Goal: Obtain resource: Download file/media

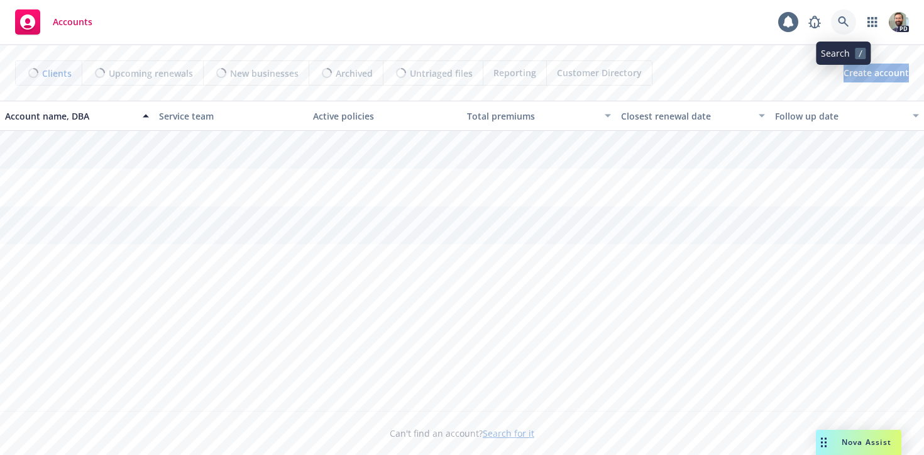
click at [843, 18] on icon at bounding box center [843, 21] width 11 height 11
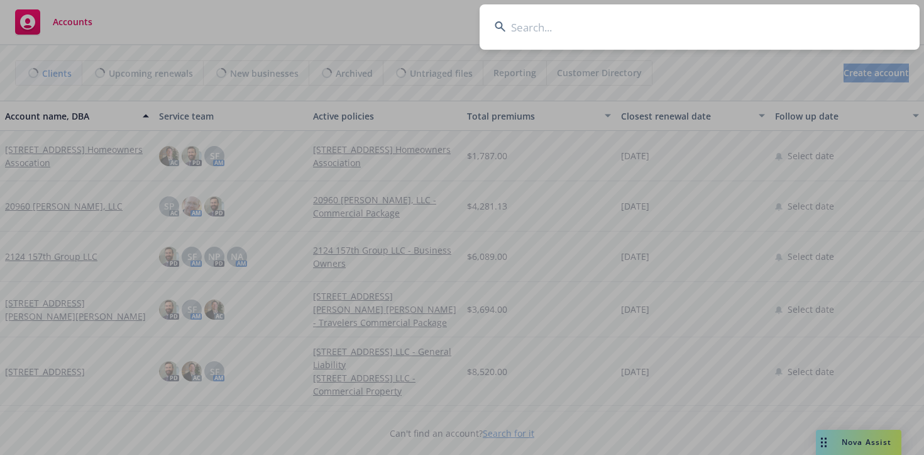
click at [787, 25] on input at bounding box center [700, 26] width 440 height 45
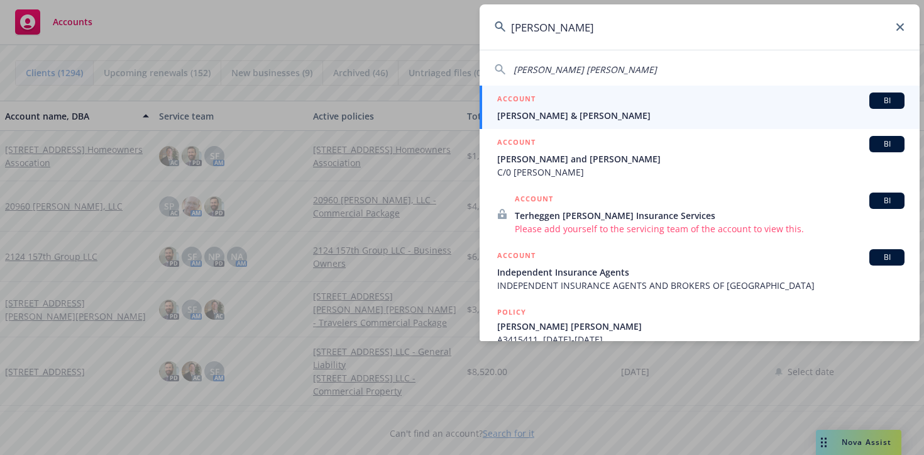
type input "jeff malone"
click at [530, 113] on span "Malone, Jeff & Liz" at bounding box center [700, 115] width 407 height 13
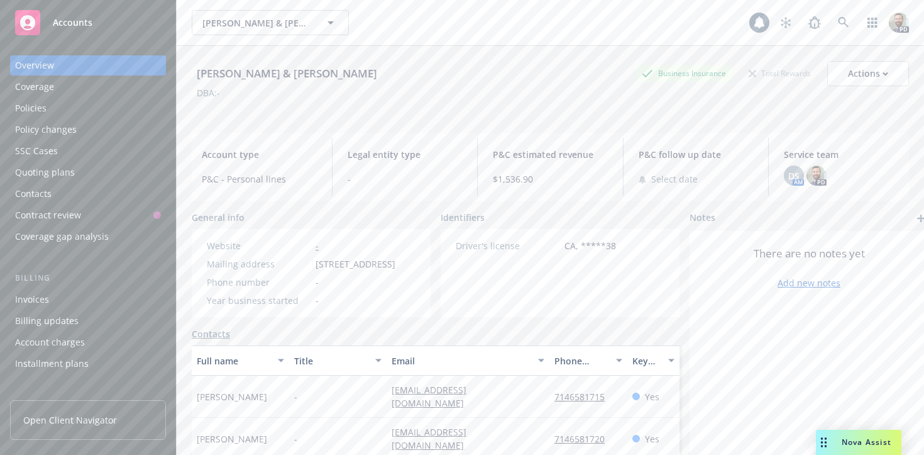
drag, startPoint x: 30, startPoint y: 107, endPoint x: 187, endPoint y: 119, distance: 157.1
click at [30, 107] on div "Policies" at bounding box center [30, 108] width 31 height 20
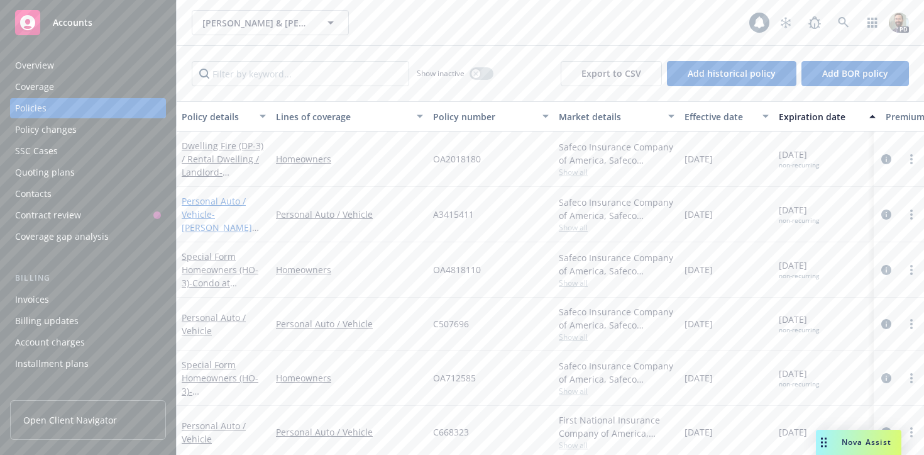
click at [217, 202] on link "Personal Auto / Vehicle - JEFF MALONE LIZ E MALONE" at bounding box center [217, 221] width 70 height 52
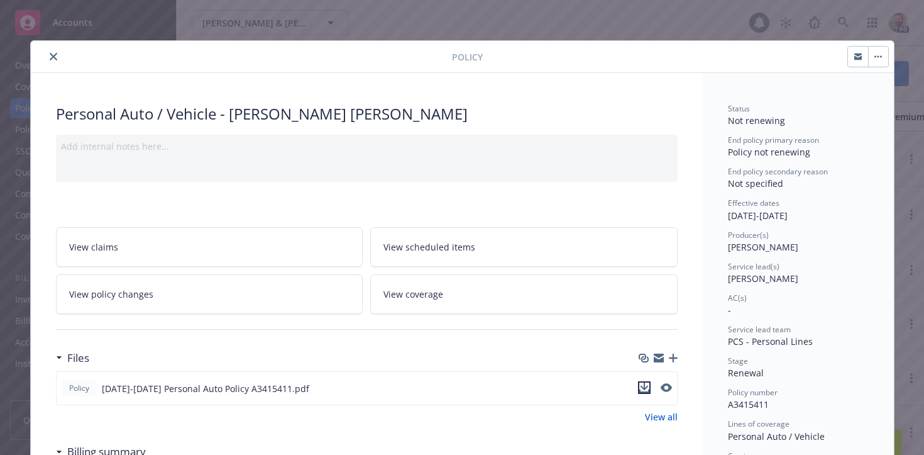
click at [644, 390] on icon "download file" at bounding box center [644, 387] width 10 height 10
click at [53, 56] on icon "close" at bounding box center [54, 57] width 8 height 8
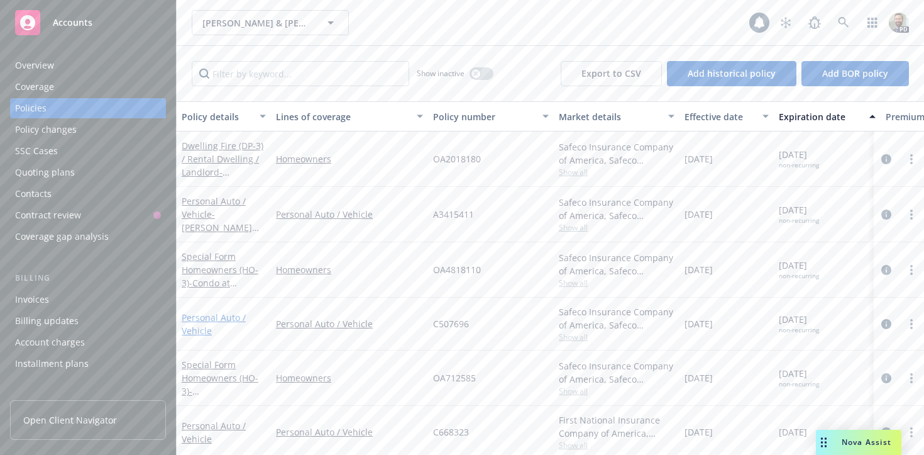
click at [221, 319] on link "Personal Auto / Vehicle" at bounding box center [214, 323] width 64 height 25
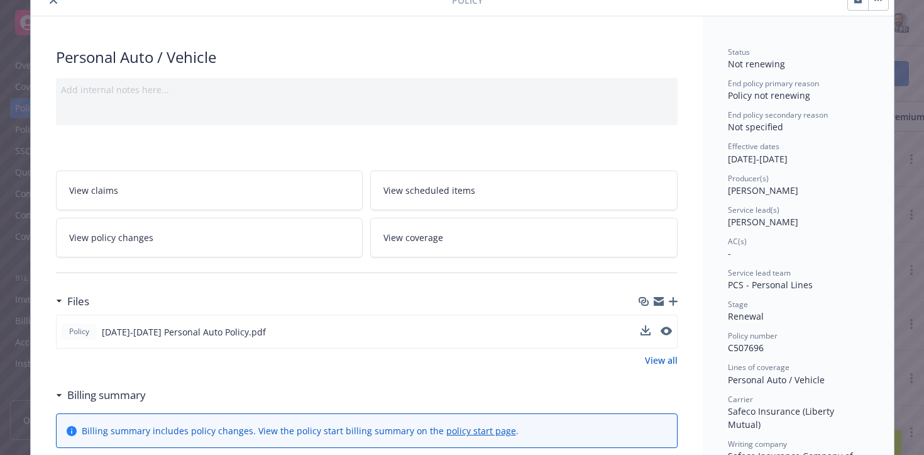
scroll to position [65, 0]
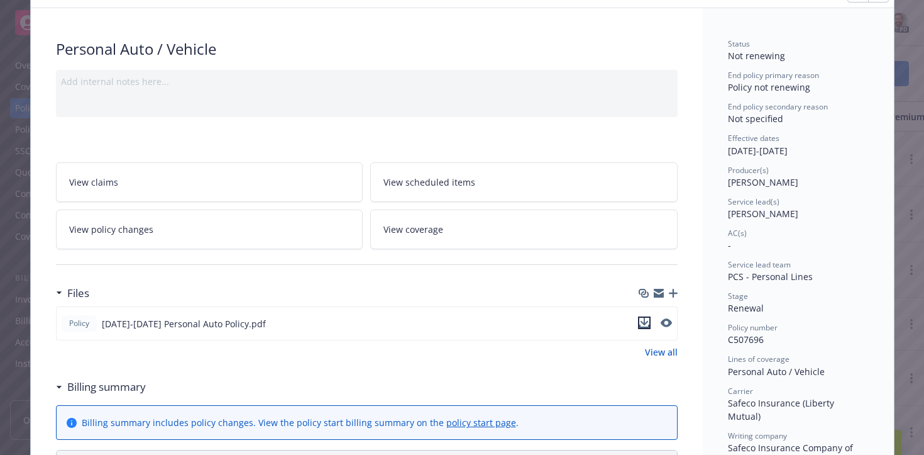
click at [646, 321] on icon "download file" at bounding box center [644, 323] width 10 height 10
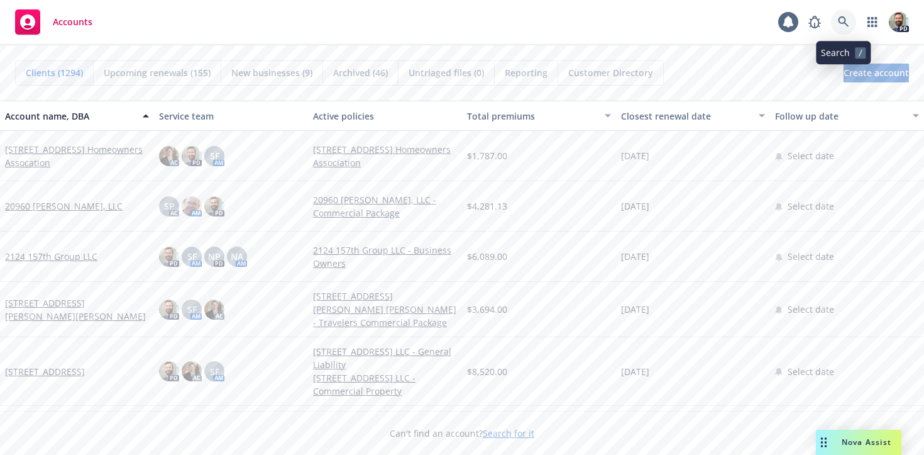
click at [839, 20] on icon at bounding box center [843, 21] width 11 height 11
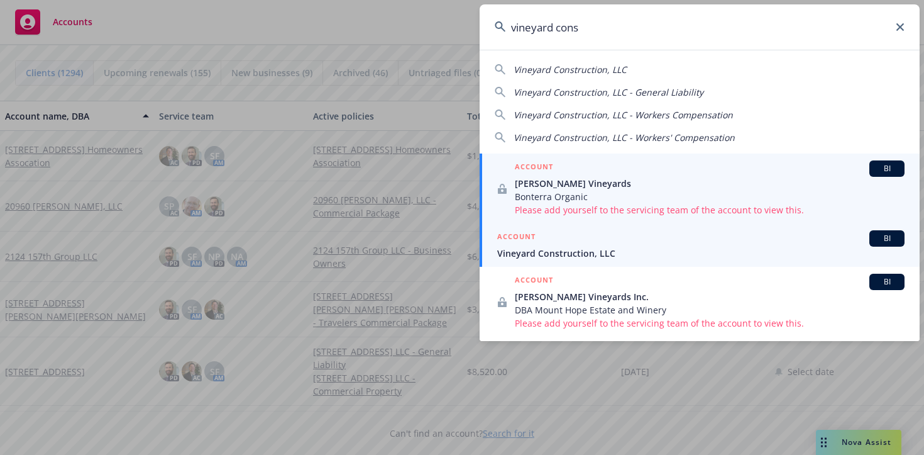
type input "vineyard cons"
click at [531, 252] on span "Vineyard Construction, LLC" at bounding box center [700, 252] width 407 height 13
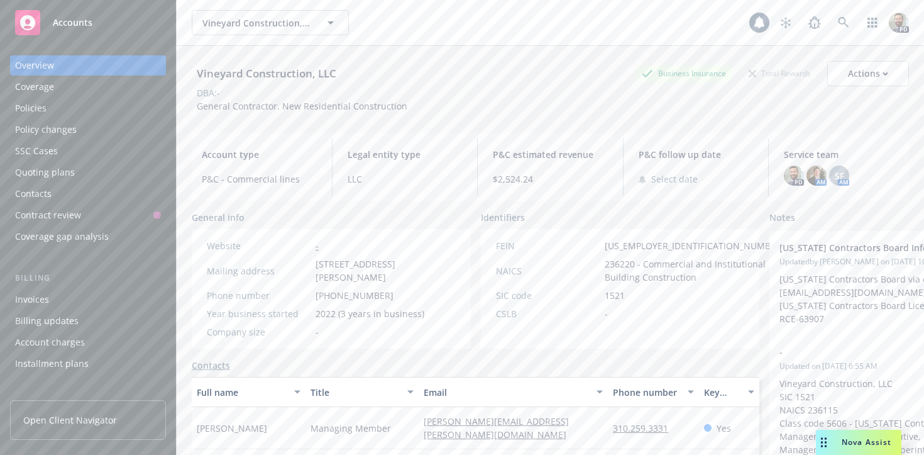
click at [75, 104] on div "Policies" at bounding box center [88, 108] width 146 height 20
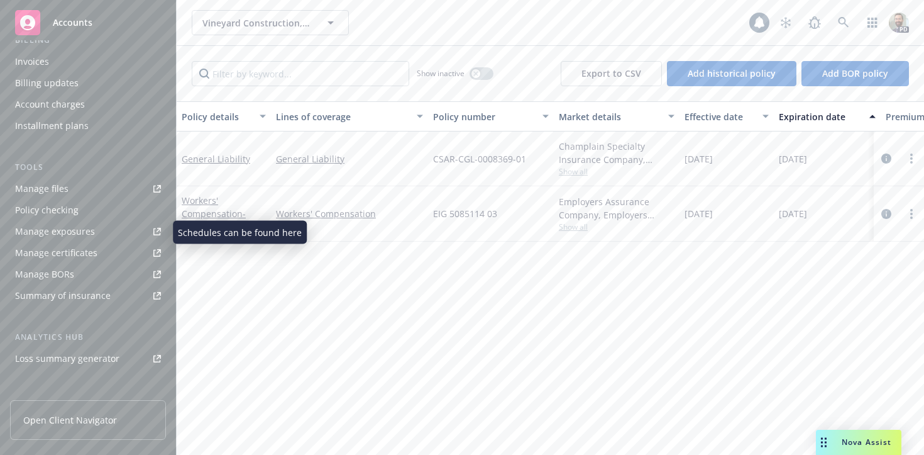
scroll to position [240, 0]
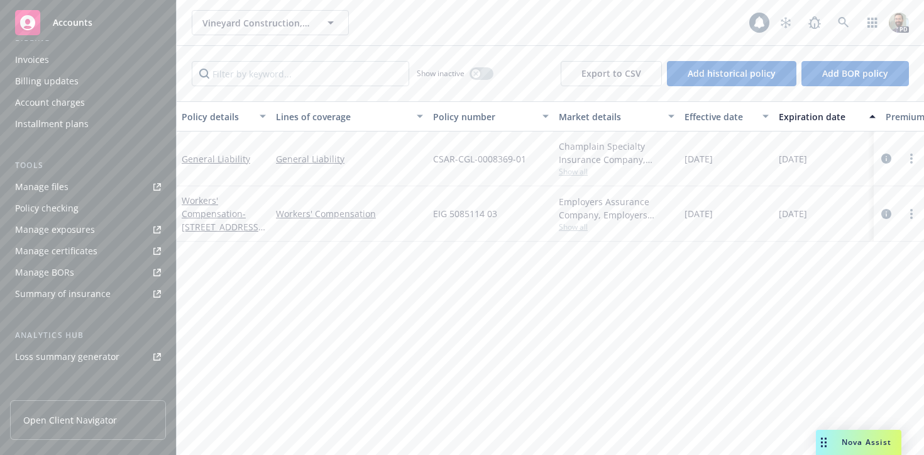
click at [48, 250] on div "Manage certificates" at bounding box center [56, 251] width 82 height 20
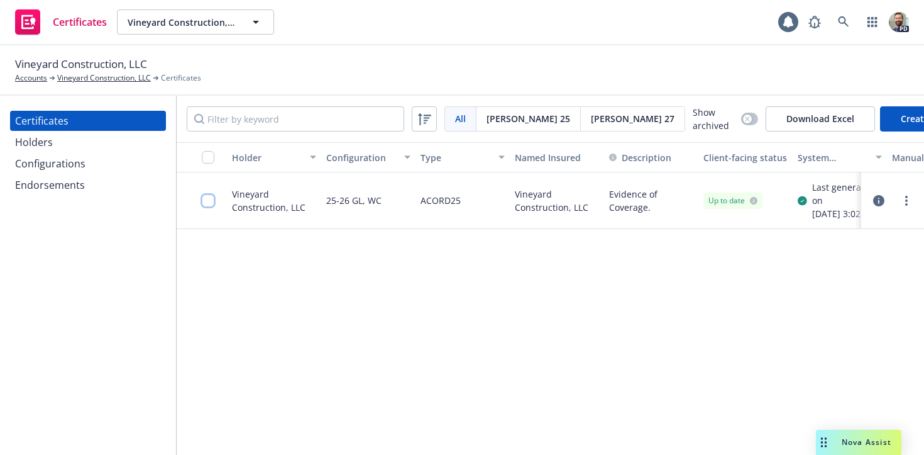
click at [210, 206] on input "checkbox" at bounding box center [208, 200] width 13 height 13
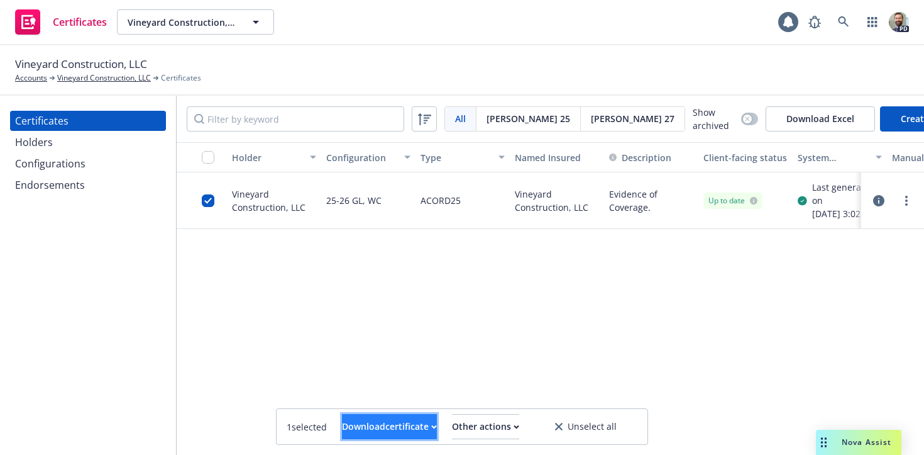
click at [400, 424] on div "Download certificate" at bounding box center [389, 426] width 95 height 24
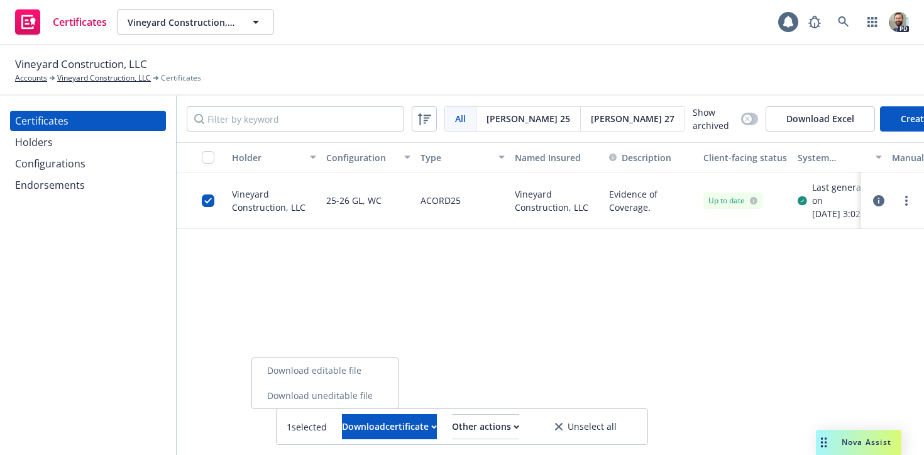
click at [367, 372] on link "Download editable file" at bounding box center [325, 370] width 146 height 25
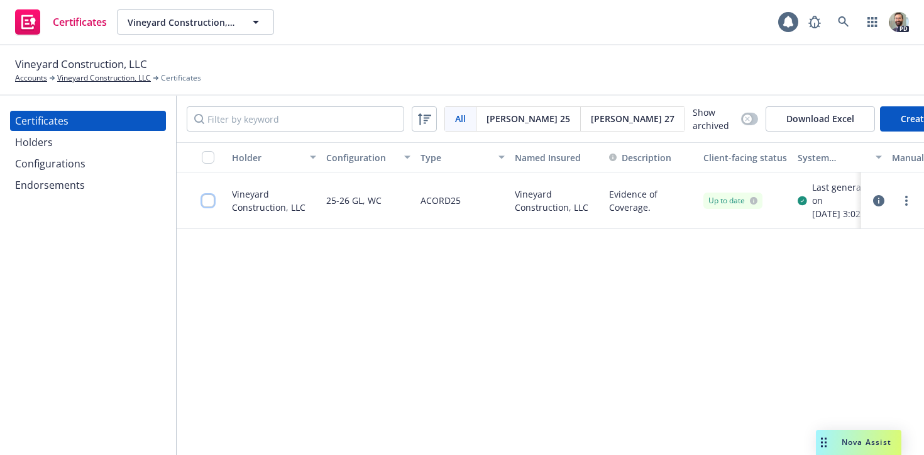
click at [208, 207] on input "checkbox" at bounding box center [208, 200] width 13 height 13
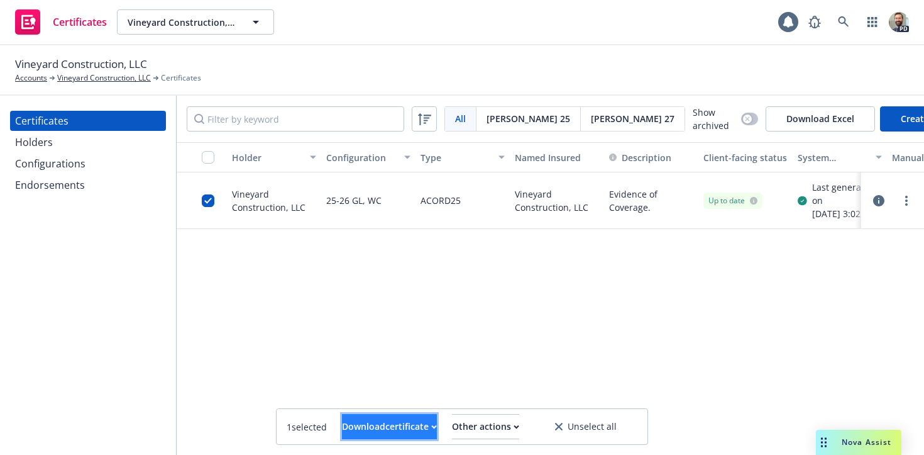
click at [432, 426] on icon "button" at bounding box center [434, 426] width 4 height 3
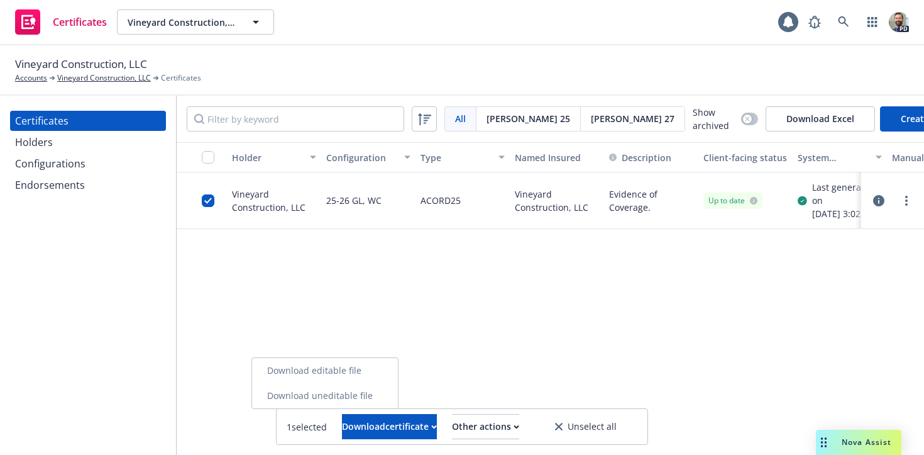
click at [363, 393] on link "Download uneditable file" at bounding box center [325, 395] width 146 height 25
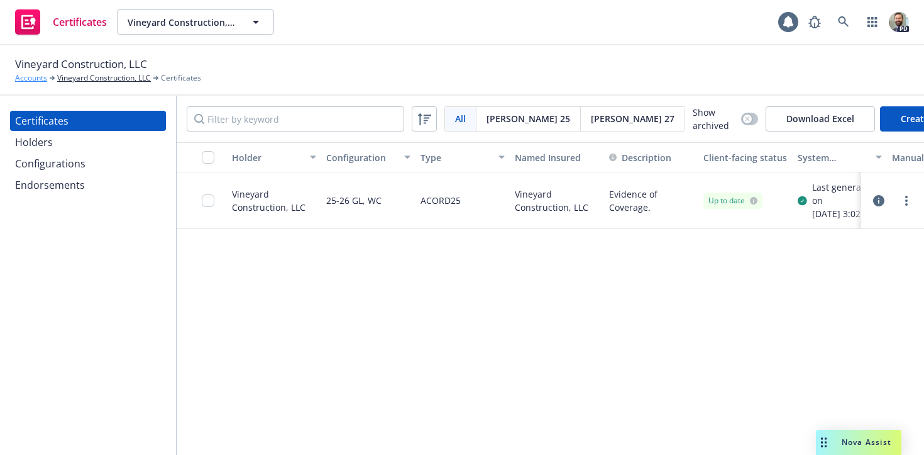
click at [34, 78] on link "Accounts" at bounding box center [31, 77] width 32 height 11
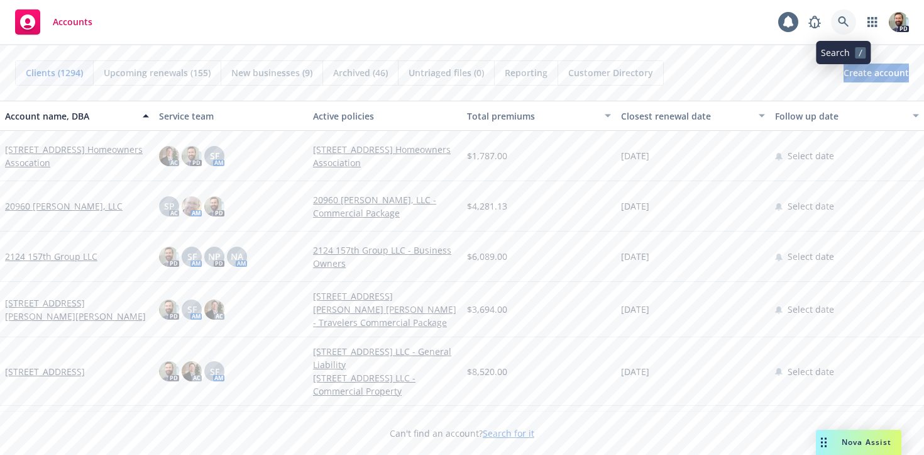
click at [846, 24] on icon at bounding box center [843, 21] width 11 height 11
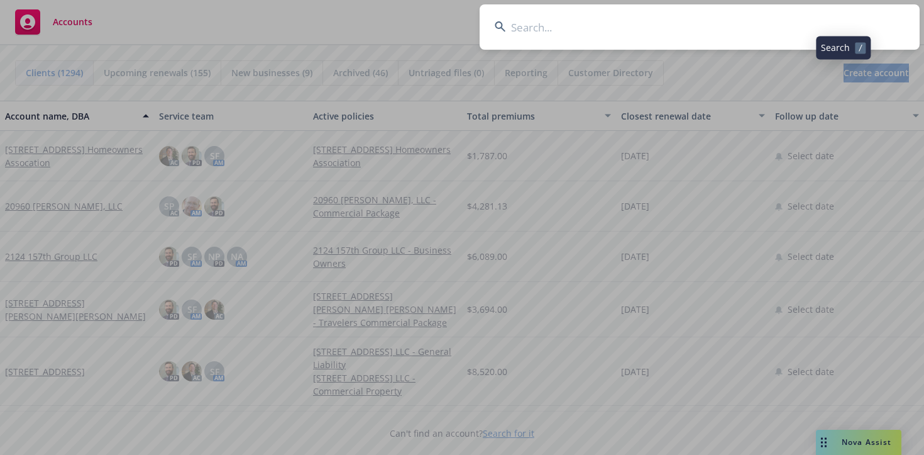
click at [805, 25] on input at bounding box center [700, 26] width 440 height 45
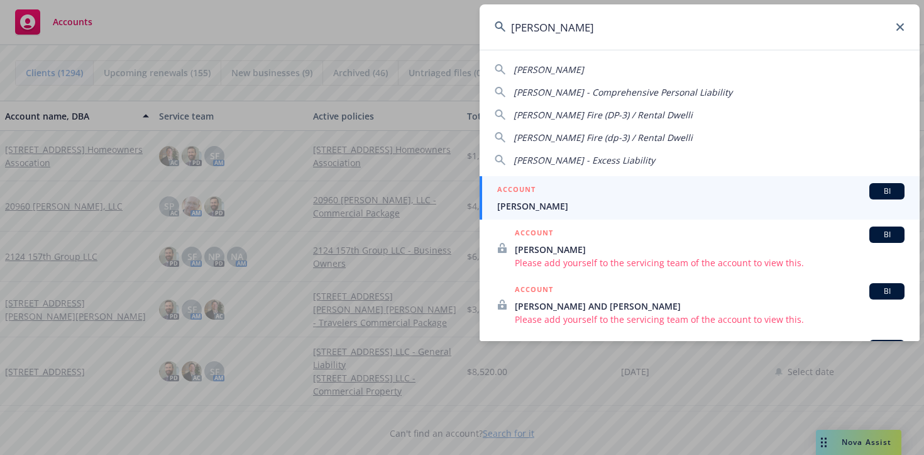
type input "[PERSON_NAME]"
click at [527, 210] on span "[PERSON_NAME]" at bounding box center [700, 205] width 407 height 13
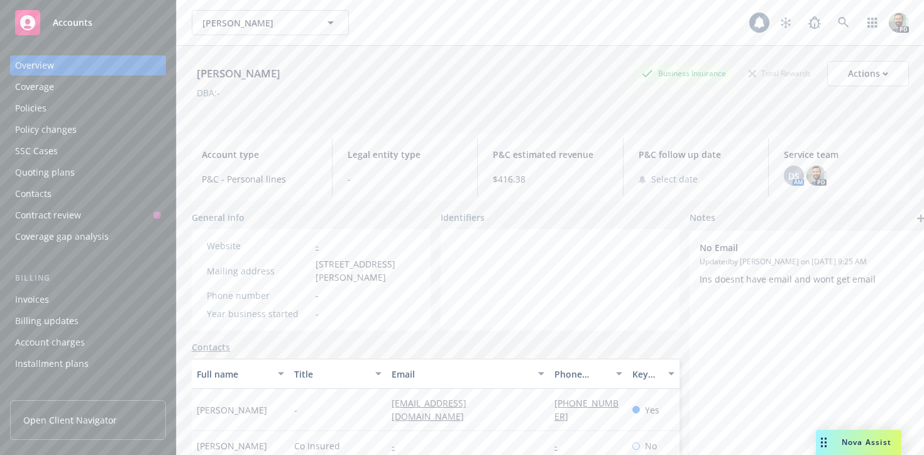
click at [56, 109] on div "Policies" at bounding box center [88, 108] width 146 height 20
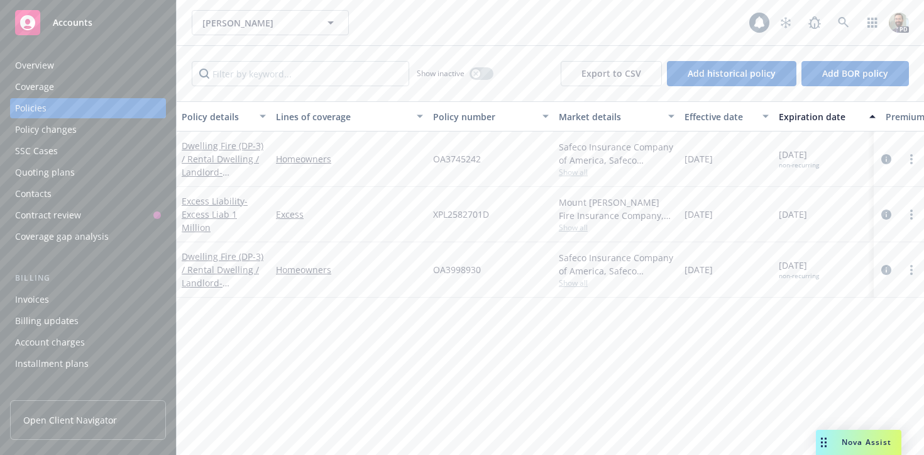
scroll to position [0, 8]
drag, startPoint x: 544, startPoint y: 199, endPoint x: 629, endPoint y: 200, distance: 84.3
click at [629, 200] on div "Excess Liability - Excess Liab 1 Million Excess XPL2582701D Mount Vernon Fire I…" at bounding box center [775, 214] width 1213 height 55
copy div "XPL2582701D Mount Vernon Fire"
click at [47, 65] on div "Overview" at bounding box center [34, 65] width 39 height 20
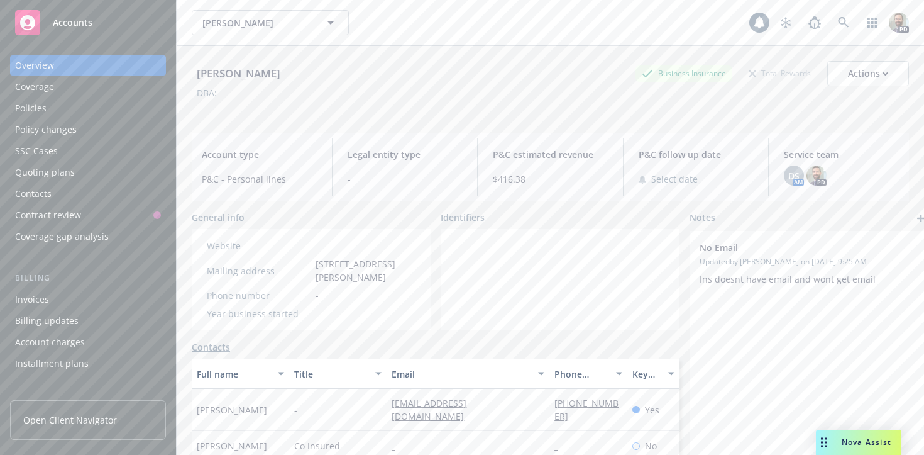
click at [216, 75] on div "Kuljis, Kim" at bounding box center [239, 73] width 94 height 16
copy div "Kuljis, Kim"
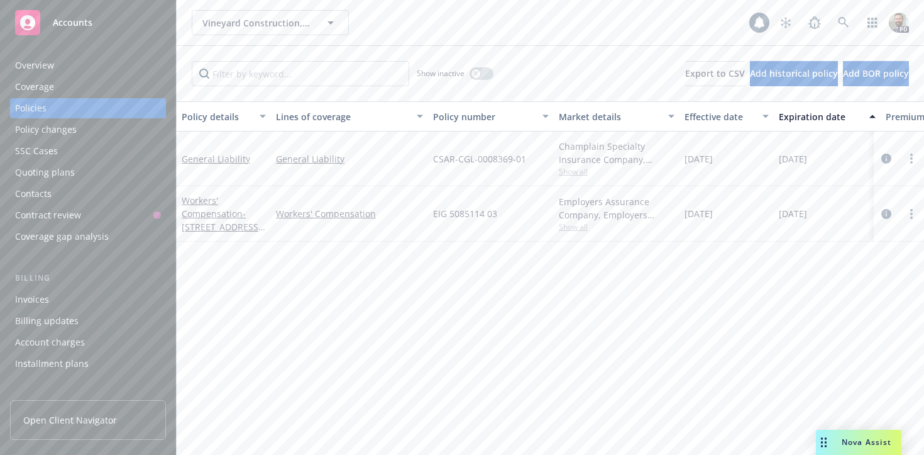
scroll to position [240, 0]
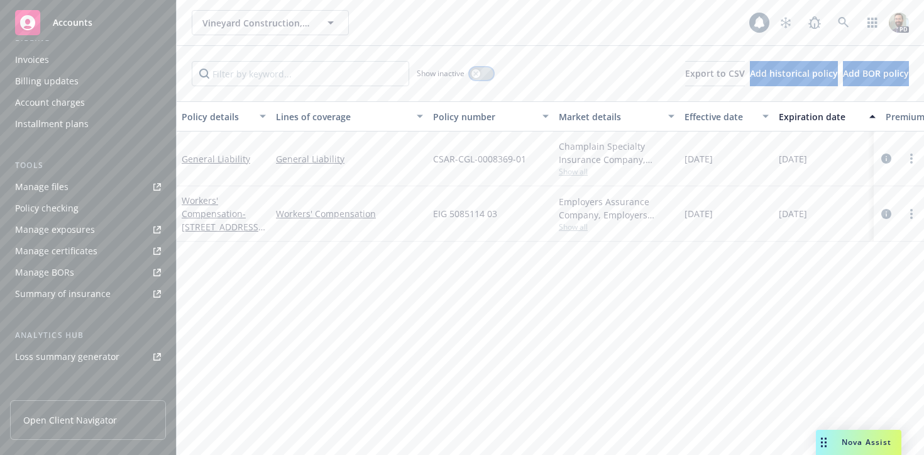
click at [480, 74] on div "button" at bounding box center [476, 73] width 9 height 9
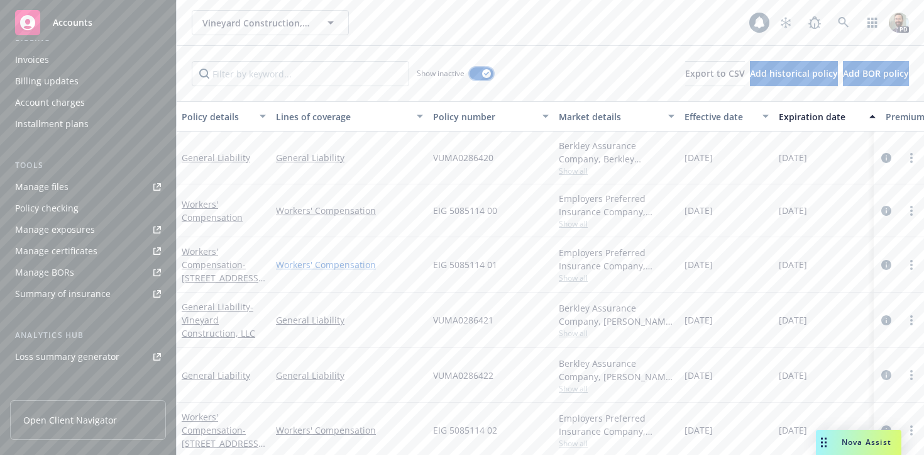
scroll to position [111, 0]
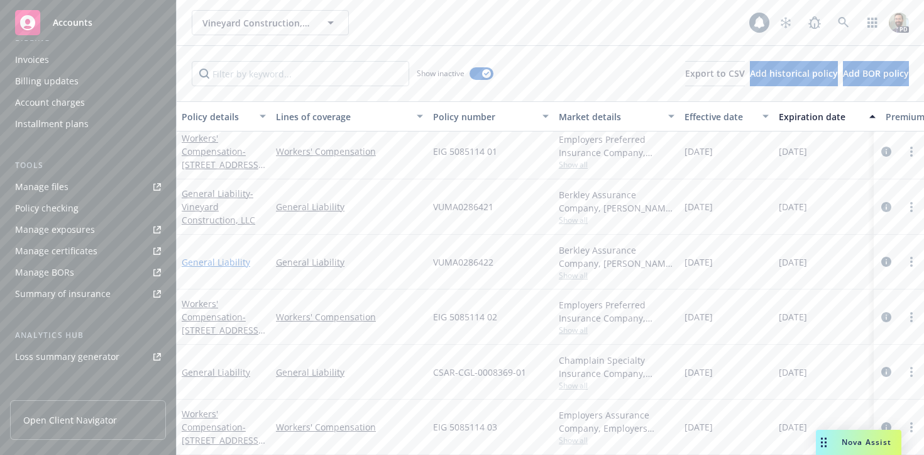
click at [214, 259] on link "General Liability" at bounding box center [216, 262] width 69 height 12
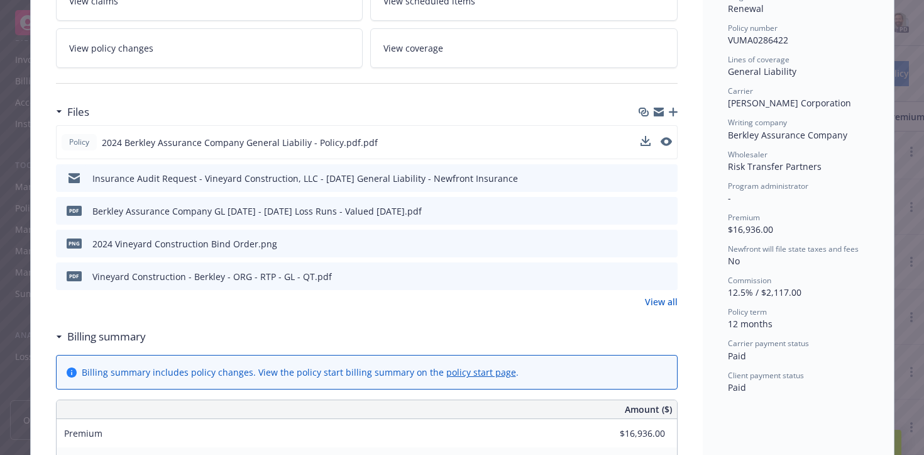
scroll to position [302, 0]
click at [644, 138] on icon "download file" at bounding box center [644, 141] width 10 height 10
